Goal: Task Accomplishment & Management: Use online tool/utility

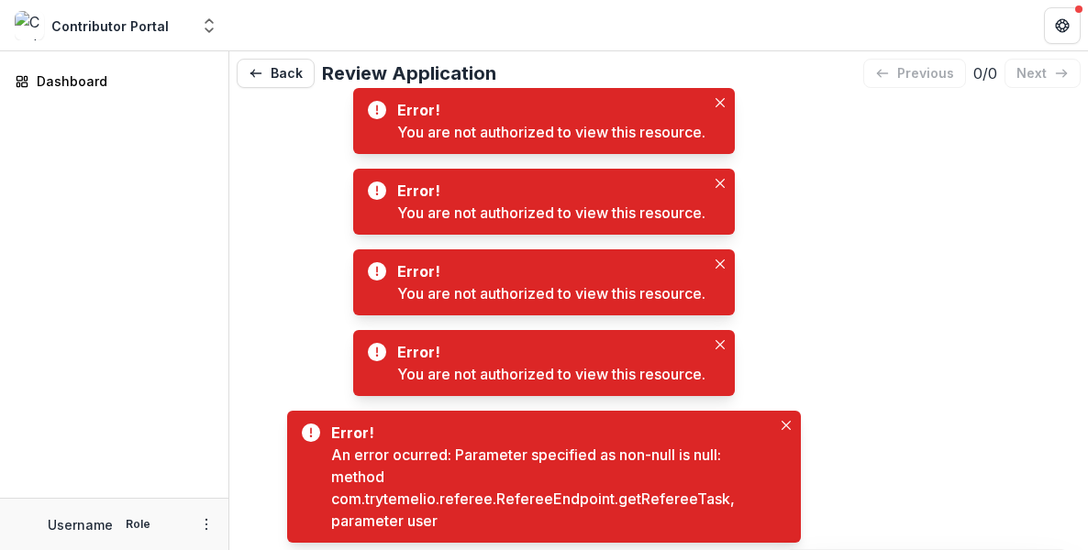
click at [172, 211] on div "Dashboard" at bounding box center [114, 274] width 228 height 447
